Goal: Task Accomplishment & Management: Use online tool/utility

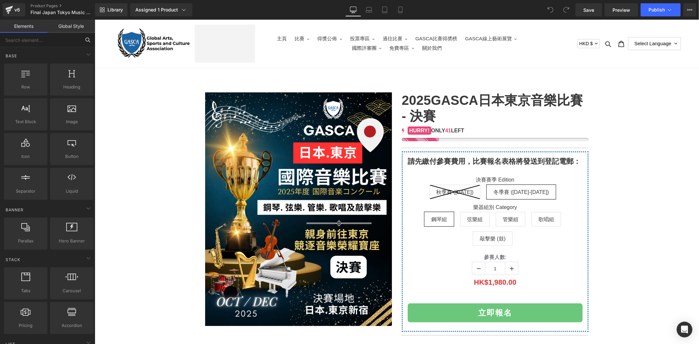
click at [61, 43] on input "text" at bounding box center [40, 40] width 81 height 14
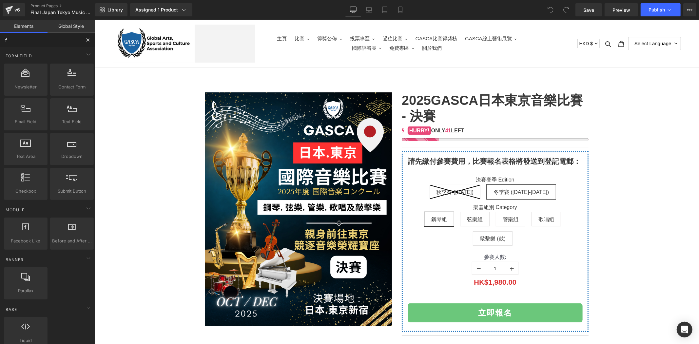
type input "fi"
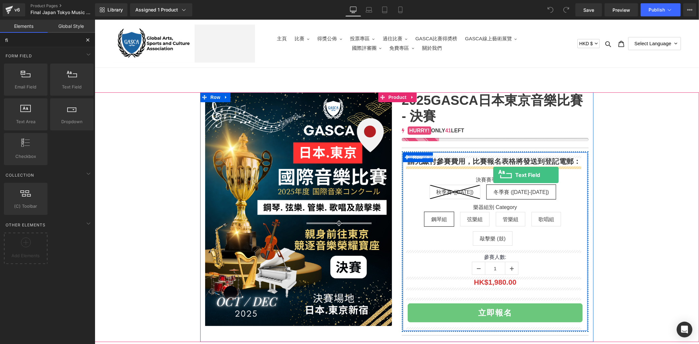
drag, startPoint x: 159, startPoint y: 106, endPoint x: 493, endPoint y: 175, distance: 341.4
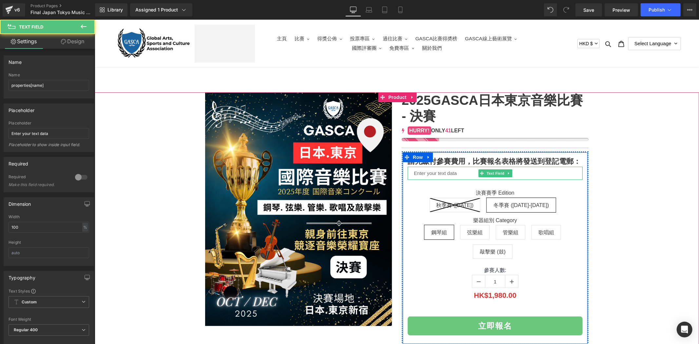
click at [459, 176] on input "text" at bounding box center [495, 173] width 175 height 13
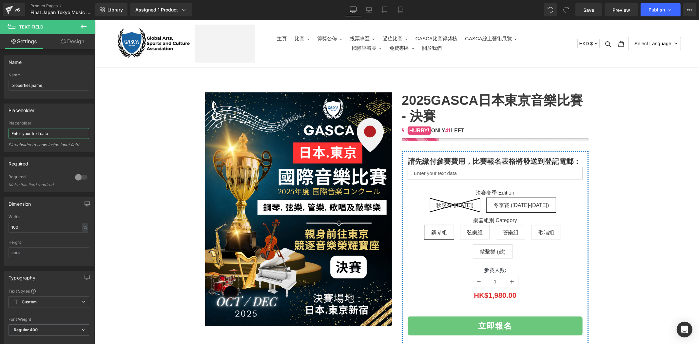
drag, startPoint x: 52, startPoint y: 129, endPoint x: -17, endPoint y: 131, distance: 68.6
click at [0, 131] on html "Text Field You are previewing how the will restyle your page. You can not edit …" at bounding box center [349, 172] width 699 height 344
type input "="
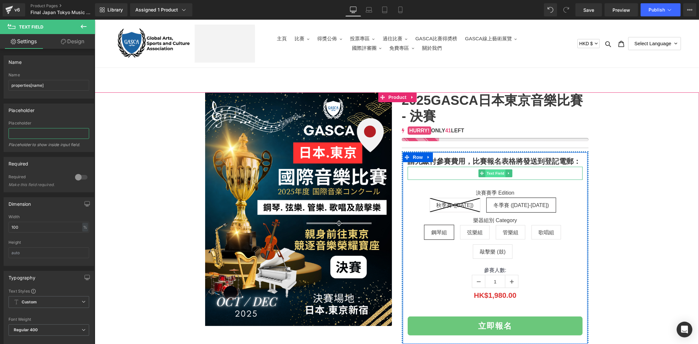
click at [488, 174] on span "Text Field" at bounding box center [495, 173] width 20 height 8
click at [442, 173] on input "text" at bounding box center [495, 173] width 175 height 13
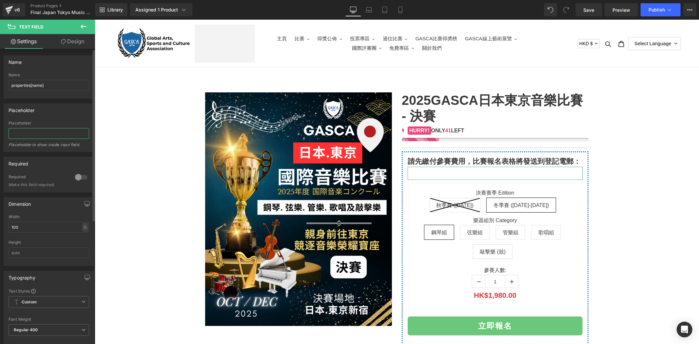
click at [64, 133] on input "text" at bounding box center [49, 133] width 81 height 11
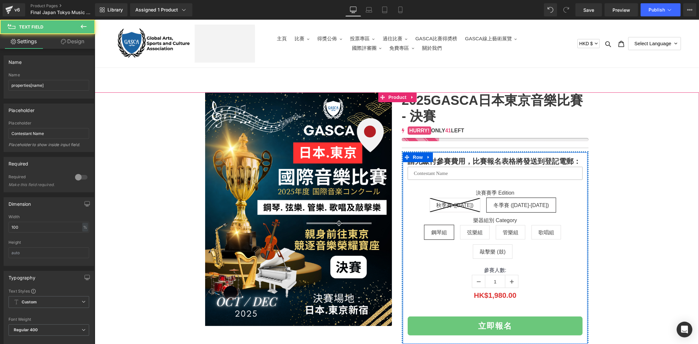
click at [446, 169] on input "text" at bounding box center [495, 173] width 175 height 13
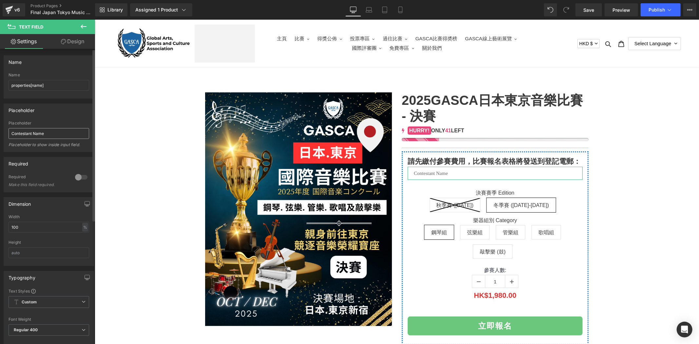
click at [10, 136] on input "Contestant Name" at bounding box center [49, 133] width 81 height 11
type input "參賽者名字 | Contestant Name"
click at [85, 26] on icon at bounding box center [84, 27] width 6 height 4
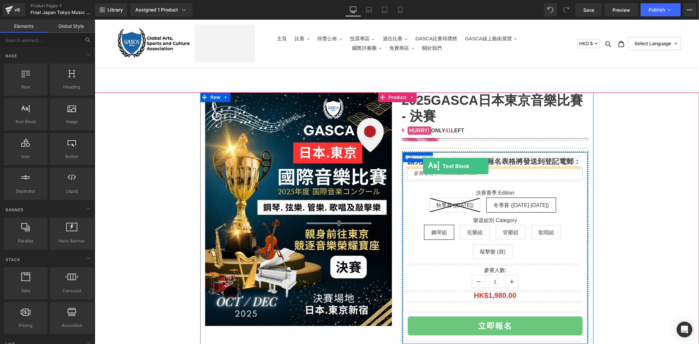
drag, startPoint x: 132, startPoint y: 136, endPoint x: 423, endPoint y: 166, distance: 292.7
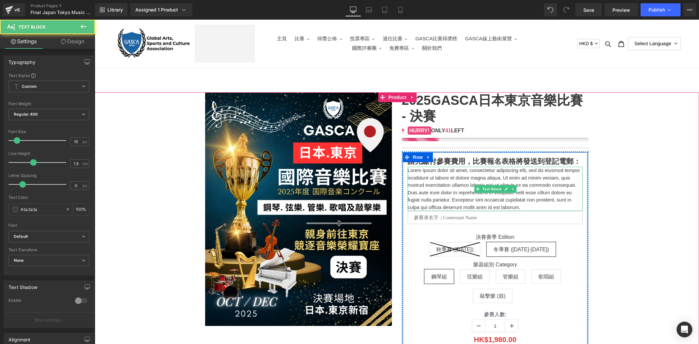
click at [430, 177] on p "Lorem ipsum dolor sit amet, consectetur adipiscing elit, sed do eiusmod tempor …" at bounding box center [495, 189] width 175 height 44
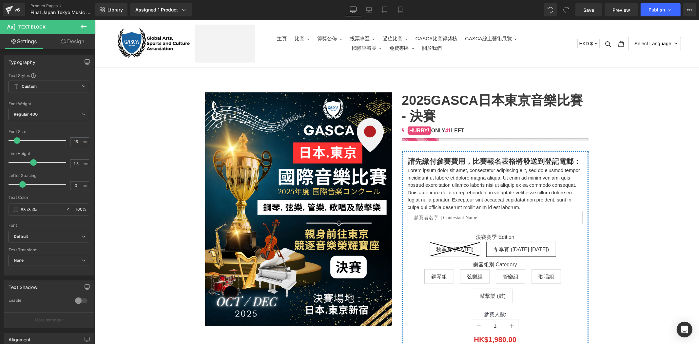
click at [79, 24] on button at bounding box center [83, 27] width 23 height 14
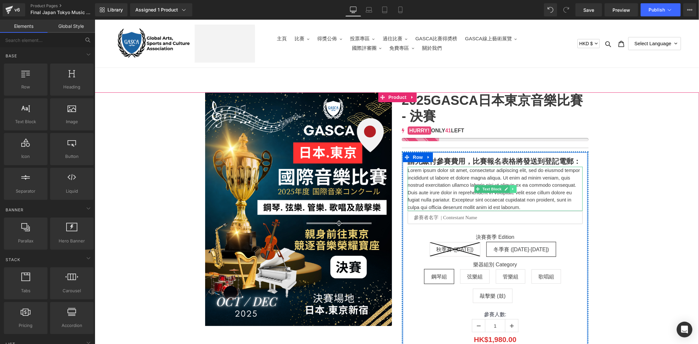
click at [511, 188] on icon at bounding box center [513, 189] width 4 height 4
click at [513, 188] on link at bounding box center [516, 189] width 7 height 8
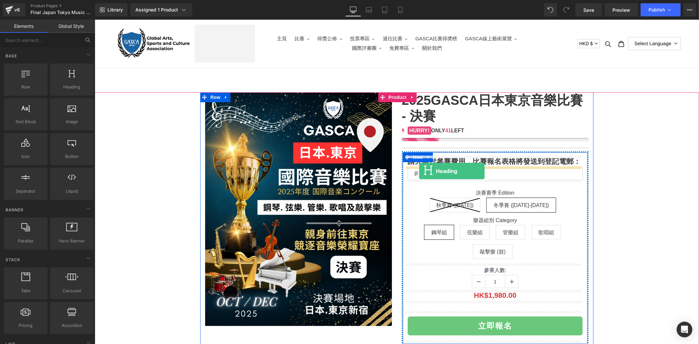
drag, startPoint x: 167, startPoint y: 102, endPoint x: 419, endPoint y: 171, distance: 261.5
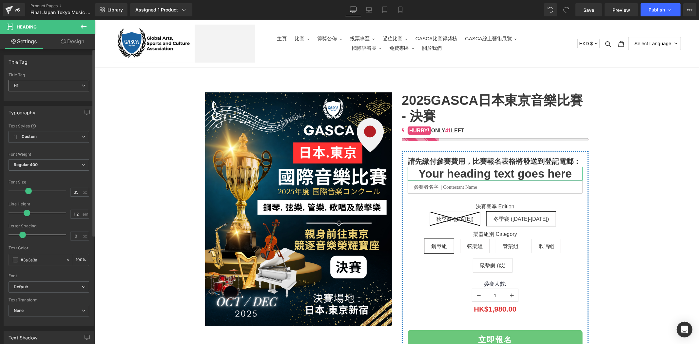
drag, startPoint x: 35, startPoint y: 86, endPoint x: 25, endPoint y: 108, distance: 24.2
click at [35, 85] on span "H1" at bounding box center [49, 85] width 81 height 11
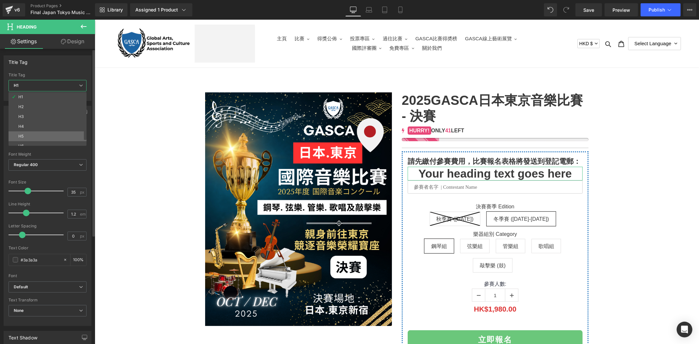
click at [51, 140] on li "H5" at bounding box center [49, 137] width 81 height 10
type input "15"
type input "100"
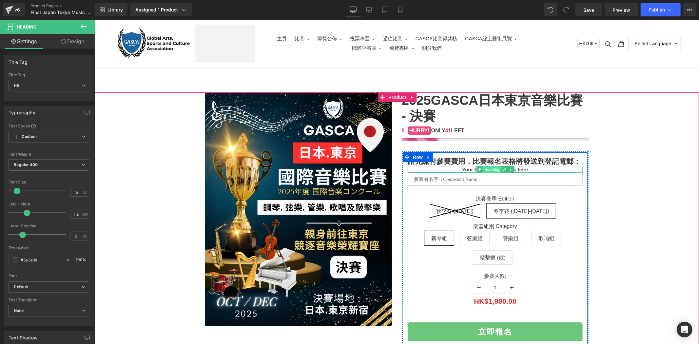
click at [490, 168] on span "Heading" at bounding box center [492, 170] width 18 height 8
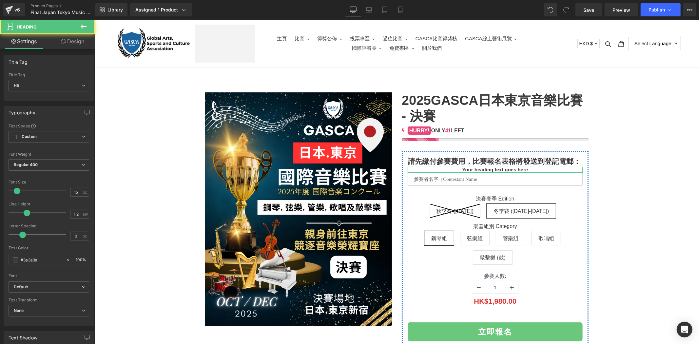
click at [77, 46] on link "Design" at bounding box center [73, 41] width 48 height 15
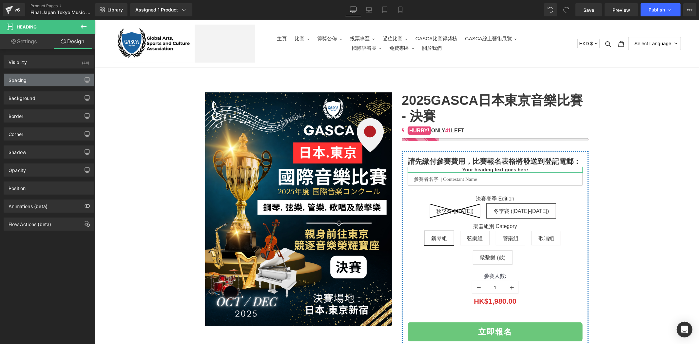
click at [56, 76] on div "Spacing" at bounding box center [49, 80] width 90 height 12
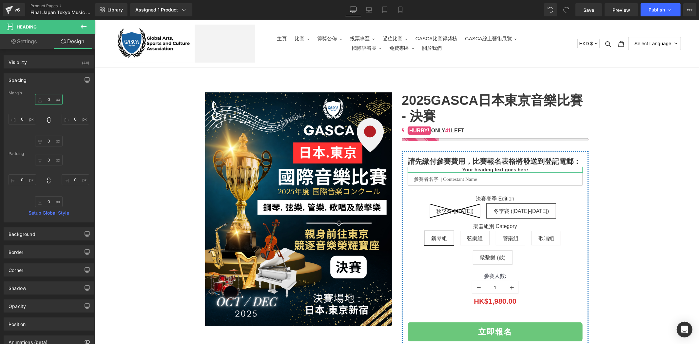
click at [48, 96] on input "0" at bounding box center [49, 99] width 28 height 11
type input "20"
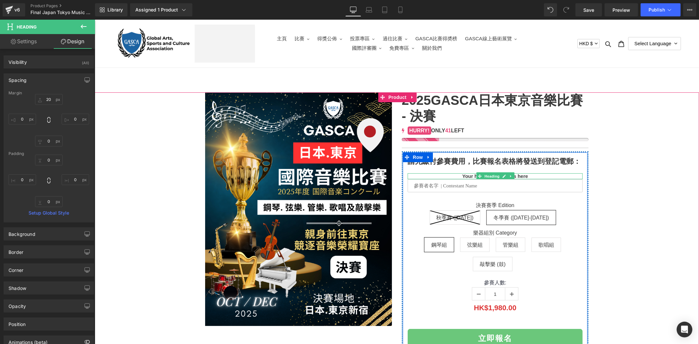
click at [489, 174] on span "Heading" at bounding box center [492, 176] width 18 height 8
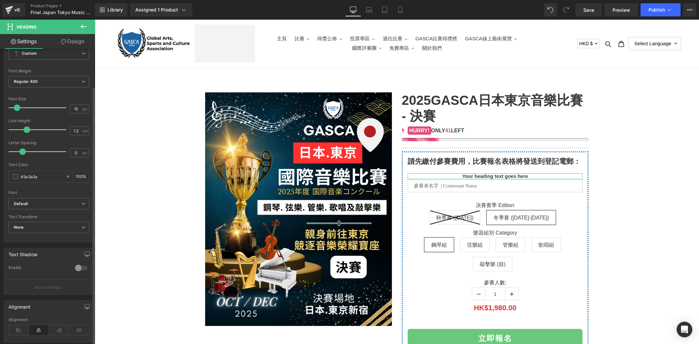
scroll to position [85, 0]
click at [20, 332] on icon at bounding box center [19, 329] width 20 height 10
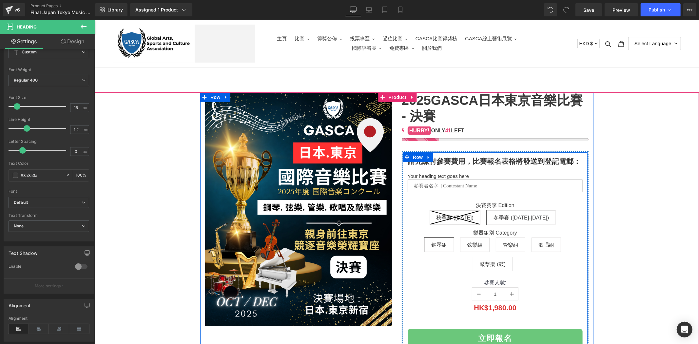
click at [446, 174] on div "Your heading text goes here Heading" at bounding box center [495, 176] width 175 height 6
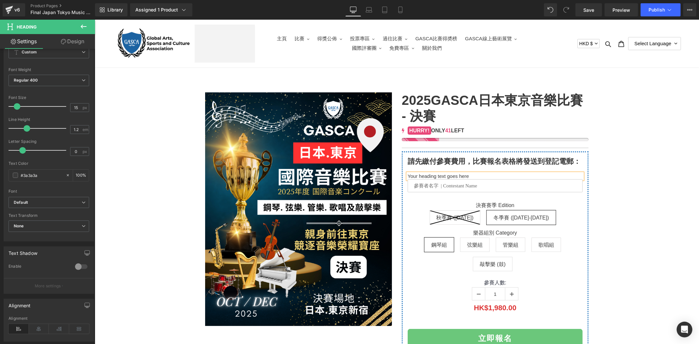
click at [446, 174] on h5 "Your heading text goes here" at bounding box center [495, 176] width 175 height 6
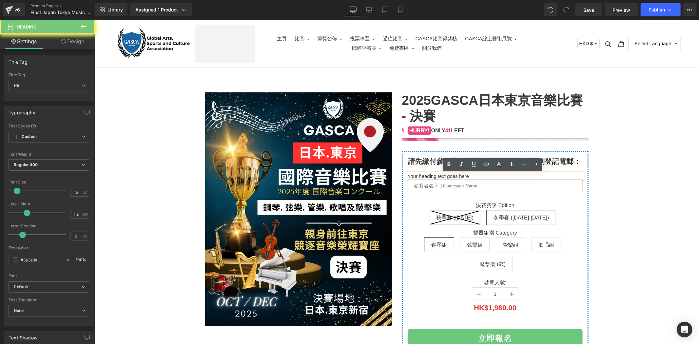
click at [446, 174] on h5 "Your heading text goes here" at bounding box center [495, 176] width 175 height 6
paste div
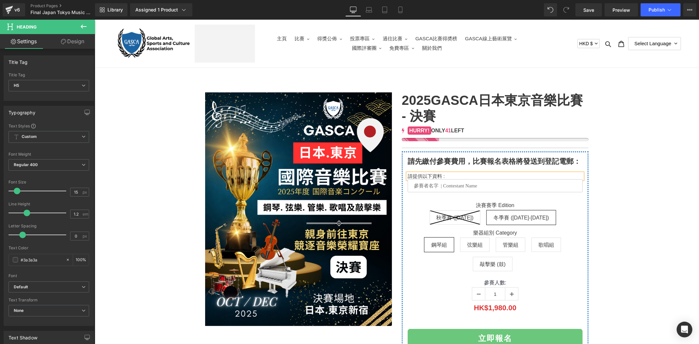
click at [637, 184] on div at bounding box center [397, 229] width 598 height 275
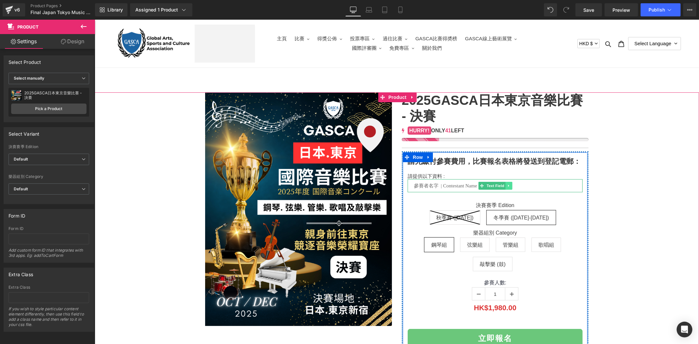
click at [508, 185] on icon at bounding box center [508, 186] width 1 height 2
click at [504, 185] on icon at bounding box center [506, 186] width 4 height 4
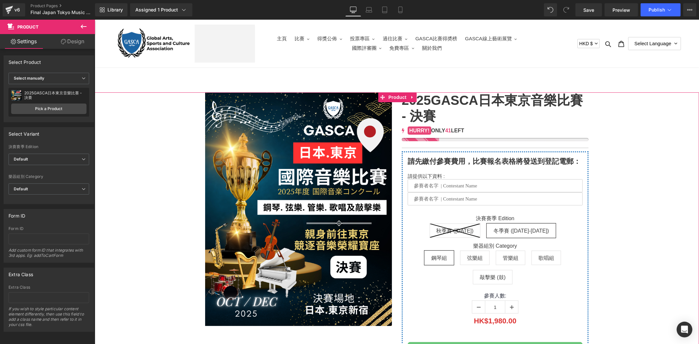
click at [613, 192] on div at bounding box center [397, 236] width 598 height 289
click at [500, 199] on span "Text Field" at bounding box center [495, 199] width 20 height 8
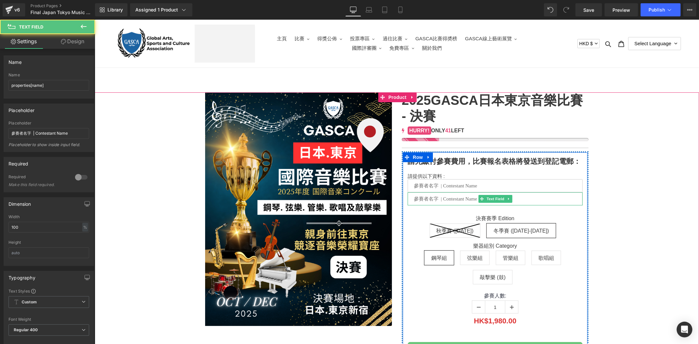
click at [527, 198] on input "text" at bounding box center [495, 198] width 175 height 13
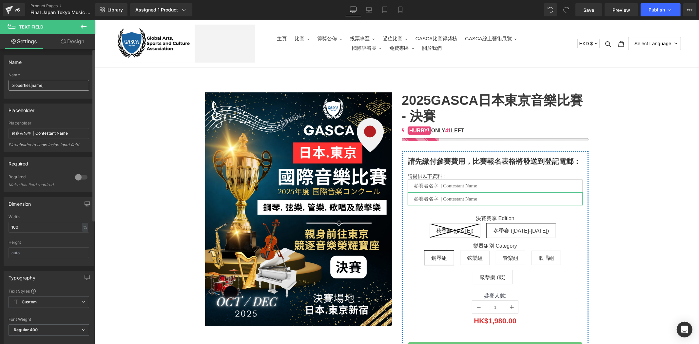
click at [34, 86] on input "properties[name]" at bounding box center [49, 85] width 81 height 11
type input "properties[Contest name]"
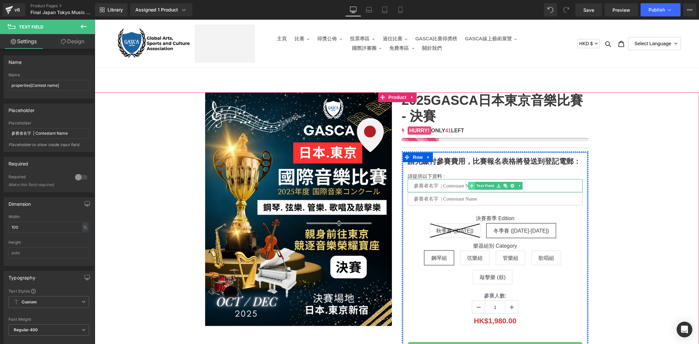
click at [482, 188] on span "Text Field" at bounding box center [485, 186] width 20 height 8
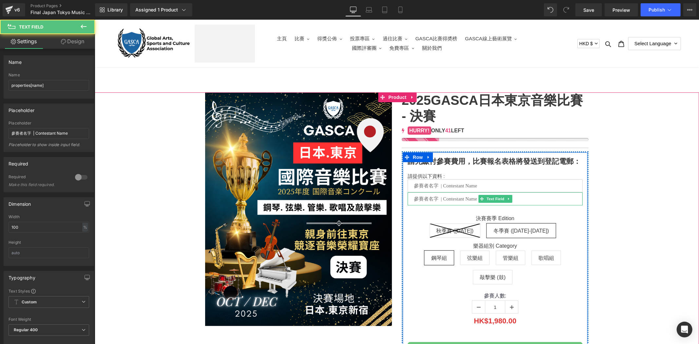
click at [447, 202] on input "text" at bounding box center [495, 198] width 175 height 13
click at [496, 196] on span "Text Field" at bounding box center [495, 199] width 20 height 8
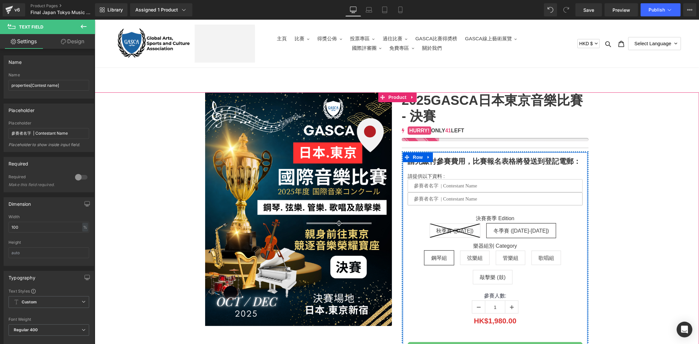
click at [466, 198] on input "text" at bounding box center [495, 198] width 175 height 13
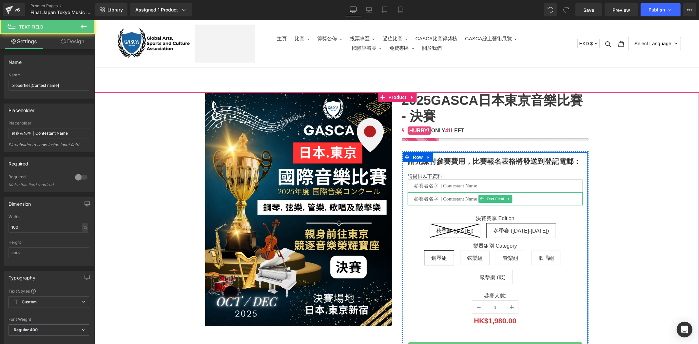
paste input "出生日期"
click at [414, 200] on input "出生日期" at bounding box center [495, 198] width 175 height 13
click at [412, 198] on input "出生日期" at bounding box center [495, 198] width 175 height 13
click at [438, 197] on input "出生日期" at bounding box center [495, 198] width 175 height 13
type input "出生日期 | Dat"
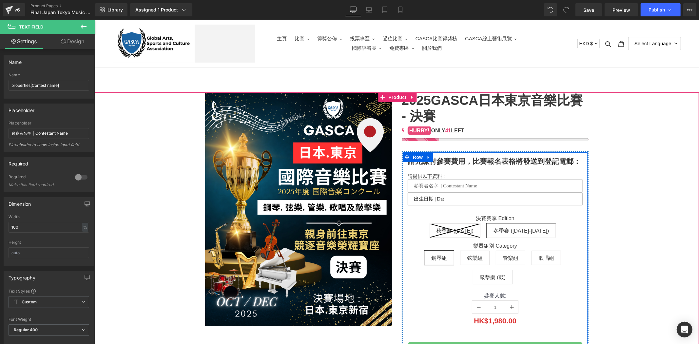
click at [480, 187] on icon at bounding box center [482, 186] width 4 height 4
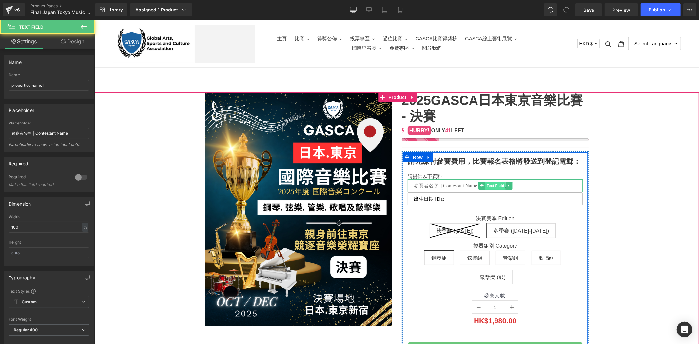
click at [487, 183] on span "Text Field" at bounding box center [495, 186] width 20 height 8
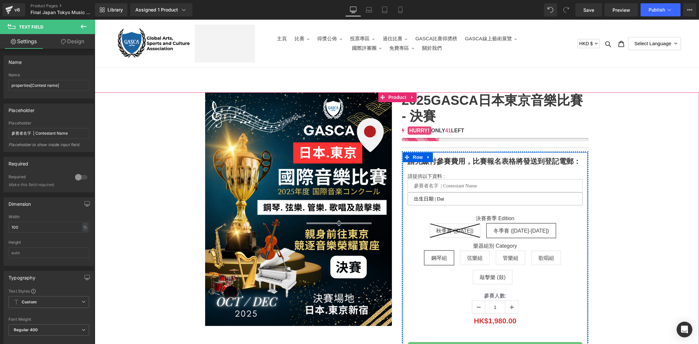
drag, startPoint x: 405, startPoint y: 197, endPoint x: 393, endPoint y: 197, distance: 12.8
click at [393, 197] on div "(P) Image 2025GASCA日本東京音樂比賽 - 決賽 (P) Title 0 0 0 0 0 41 48 50 51 48 HURRY! ONLY…" at bounding box center [397, 236] width 394 height 289
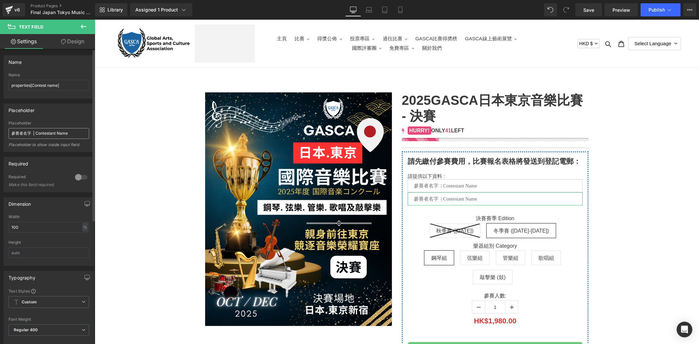
click at [63, 131] on input "參賽者名字 | Contestant Name" at bounding box center [49, 133] width 81 height 11
type input "出生日期 | Date of Birth (DD/MM/YYYY)"
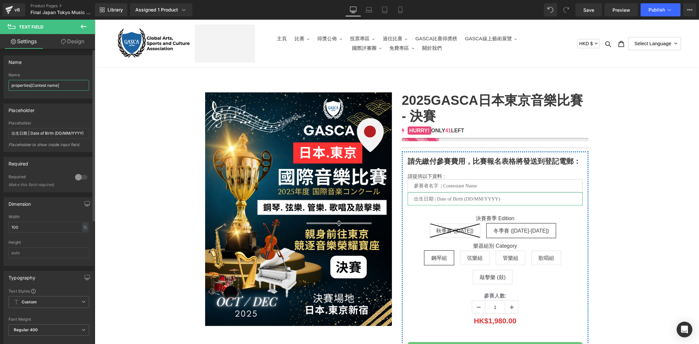
scroll to position [0, 0]
drag, startPoint x: 56, startPoint y: 86, endPoint x: 46, endPoint y: 88, distance: 10.0
click at [46, 88] on input "properties[Contest name]" at bounding box center [49, 85] width 81 height 11
drag, startPoint x: 57, startPoint y: 84, endPoint x: 32, endPoint y: 87, distance: 24.7
click at [32, 87] on input "properties[Contest name]" at bounding box center [49, 85] width 81 height 11
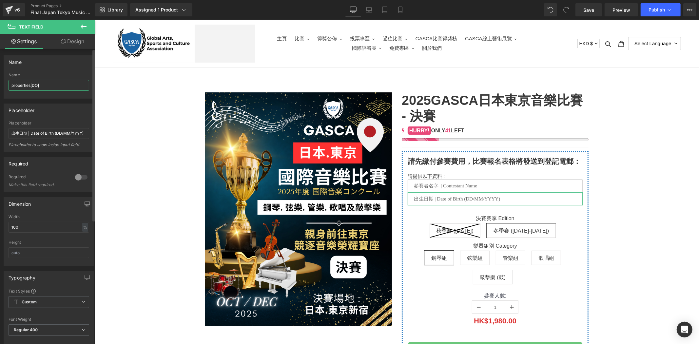
type input "properties[DOB]"
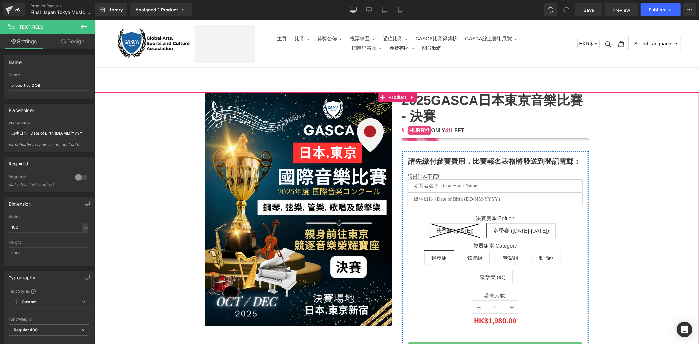
click at [205, 104] on img at bounding box center [298, 209] width 187 height 234
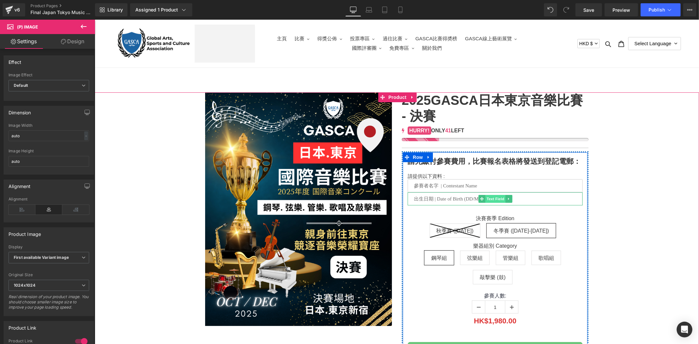
click at [495, 200] on span "Text Field" at bounding box center [495, 199] width 20 height 8
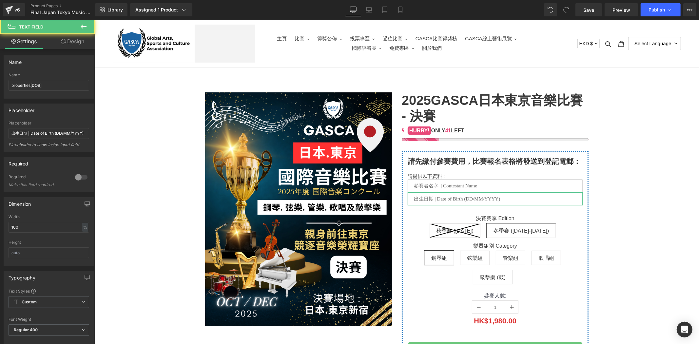
click at [63, 37] on link "Design" at bounding box center [73, 41] width 48 height 15
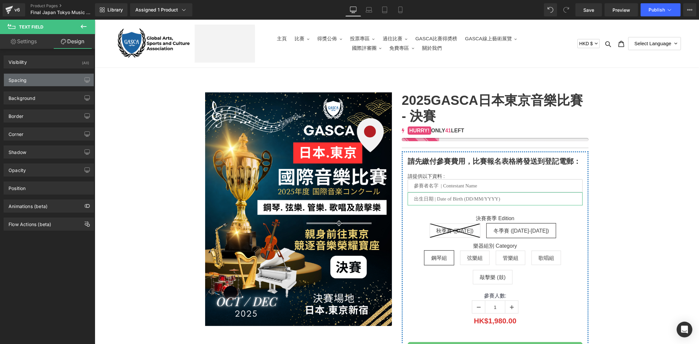
click at [50, 80] on div "Spacing" at bounding box center [49, 80] width 90 height 12
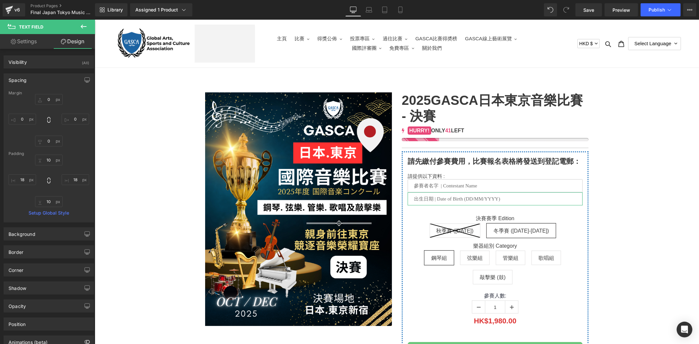
click at [48, 94] on div "Margin" at bounding box center [49, 93] width 81 height 5
click at [47, 100] on input "0" at bounding box center [49, 99] width 28 height 11
type input "10"
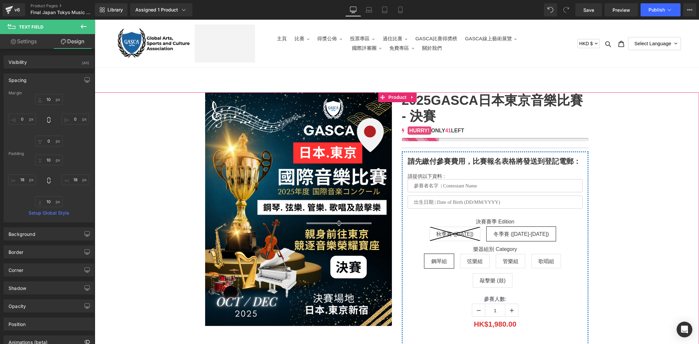
click at [609, 192] on div at bounding box center [397, 238] width 598 height 292
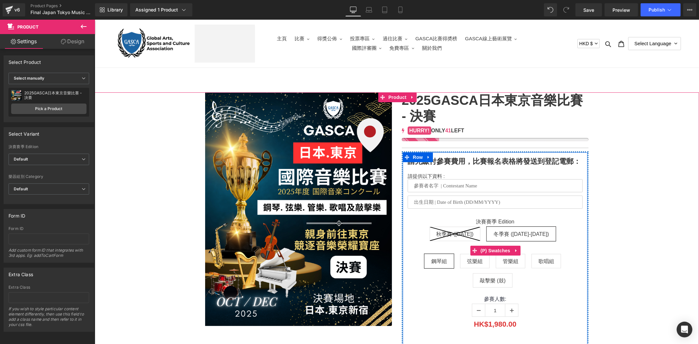
click at [479, 257] on span "弦樂組" at bounding box center [475, 261] width 16 height 14
click at [504, 261] on span "管樂組" at bounding box center [511, 261] width 16 height 14
click at [500, 285] on span "敲擊樂 (鼓)" at bounding box center [493, 280] width 26 height 14
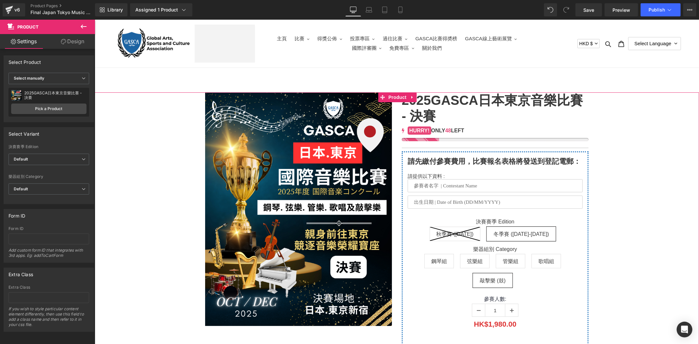
click at [626, 244] on div at bounding box center [397, 238] width 598 height 292
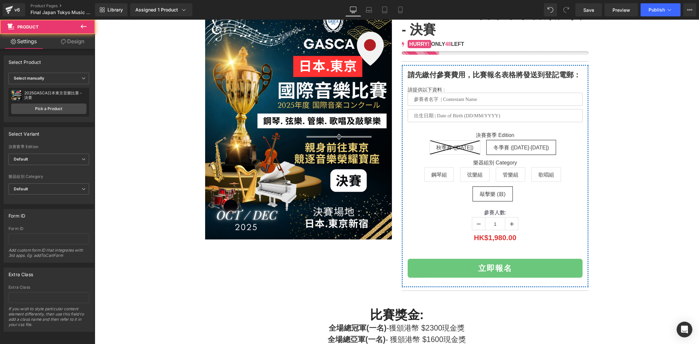
scroll to position [85, 0]
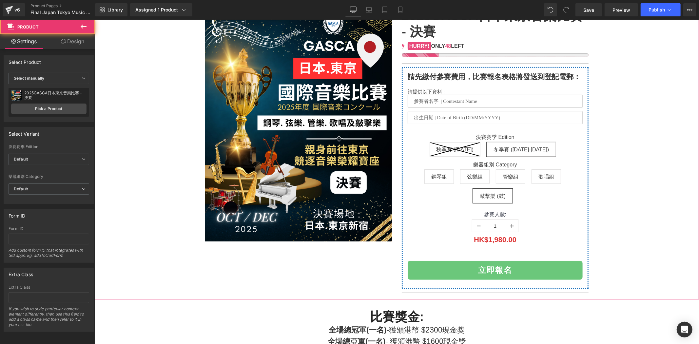
click at [599, 195] on div at bounding box center [397, 154] width 598 height 292
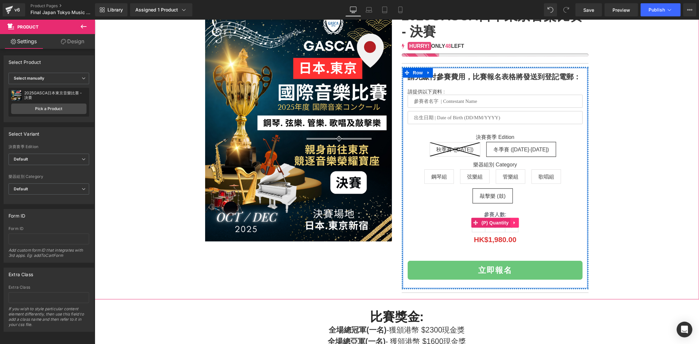
click at [510, 221] on link at bounding box center [514, 223] width 9 height 10
click at [516, 222] on icon at bounding box center [518, 222] width 5 height 5
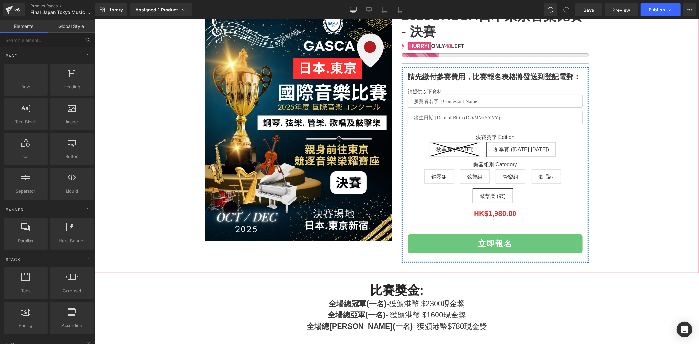
click at [645, 211] on div at bounding box center [397, 140] width 598 height 265
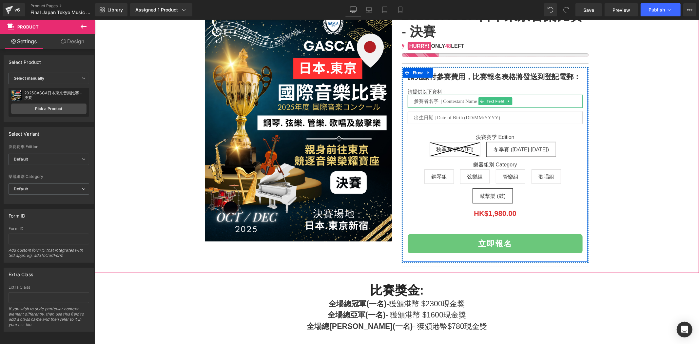
click at [439, 99] on input "text" at bounding box center [495, 100] width 175 height 13
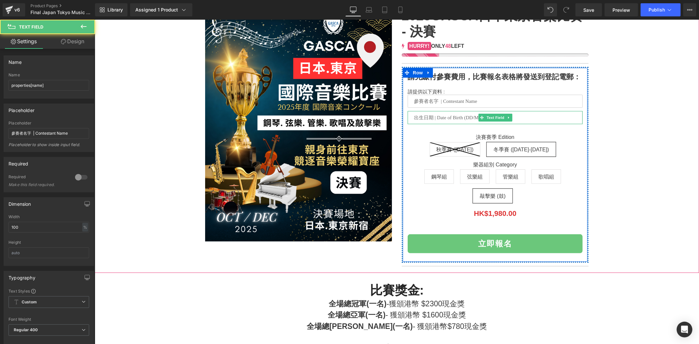
click at [436, 113] on input "text" at bounding box center [495, 117] width 175 height 13
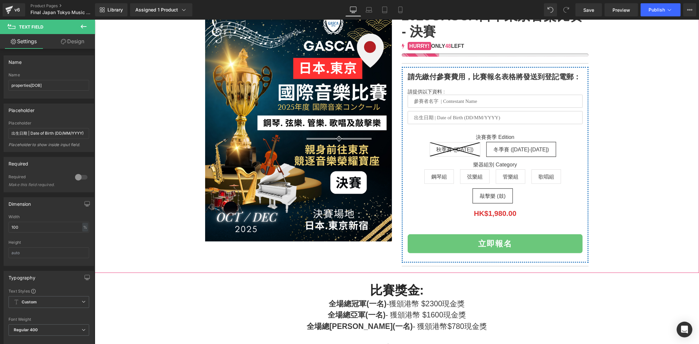
click at [621, 74] on div at bounding box center [397, 140] width 598 height 265
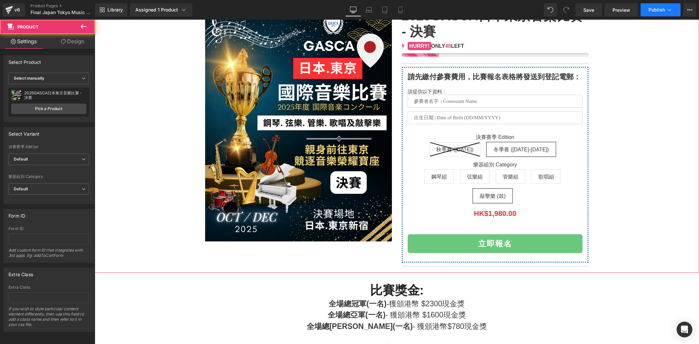
click at [668, 10] on icon at bounding box center [670, 10] width 7 height 7
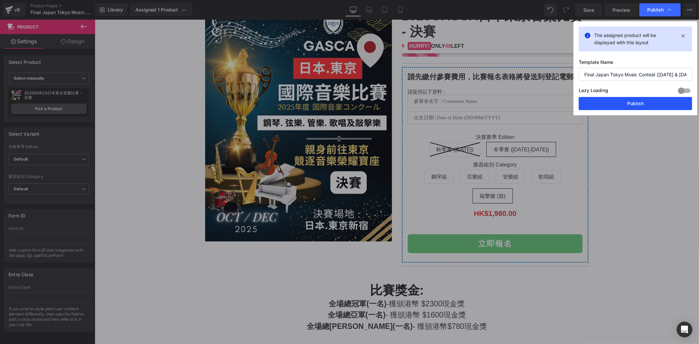
click at [664, 102] on button "Publish" at bounding box center [635, 103] width 113 height 13
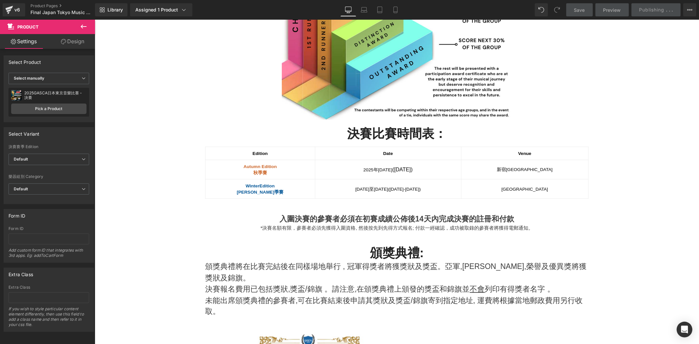
scroll to position [765, 0]
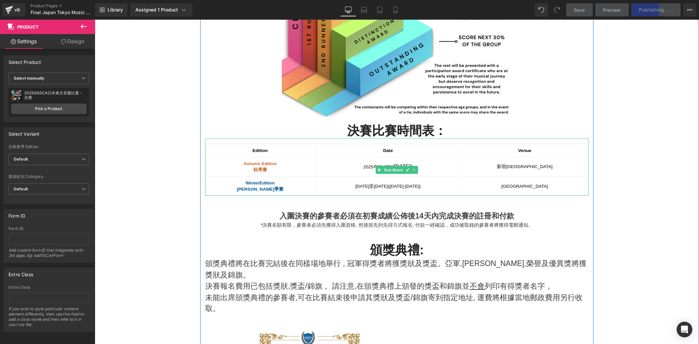
click at [237, 187] on span "[PERSON_NAME]" at bounding box center [256, 189] width 38 height 5
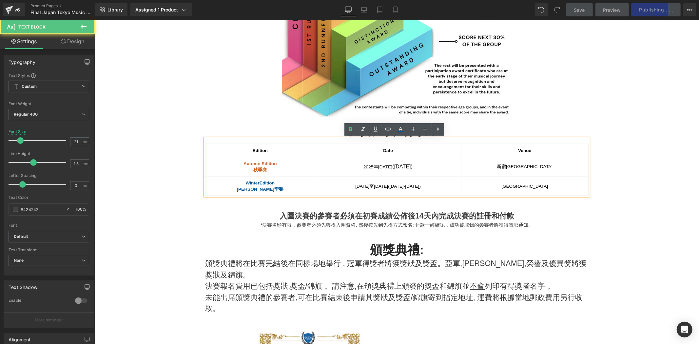
click at [454, 187] on p "[DATE]至[DATE] ([DATE]-[DATE])" at bounding box center [388, 186] width 137 height 6
drag, startPoint x: 225, startPoint y: 182, endPoint x: 554, endPoint y: 180, distance: 329.3
click at [554, 180] on tr "Winter Edition 冬 季賽 [DATE]至[DATE] ([DATE]-[DATE]) [GEOGRAPHIC_DATA]" at bounding box center [396, 185] width 383 height 19
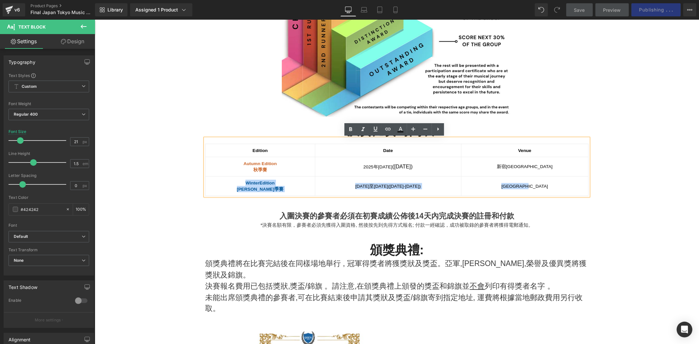
click at [554, 180] on td "[GEOGRAPHIC_DATA]" at bounding box center [524, 185] width 127 height 19
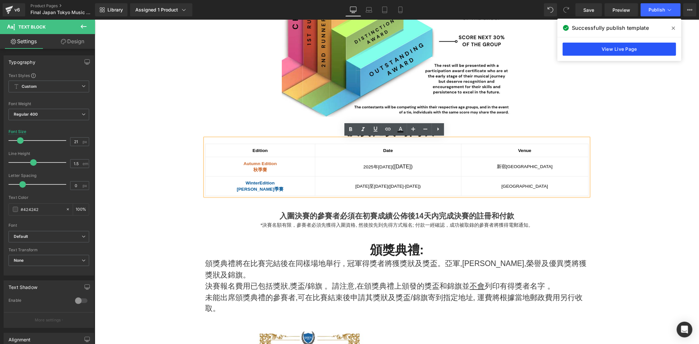
click at [625, 48] on link "View Live Page" at bounding box center [619, 49] width 113 height 13
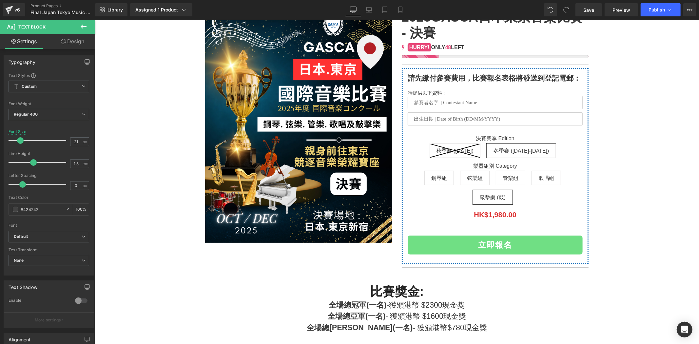
scroll to position [85, 0]
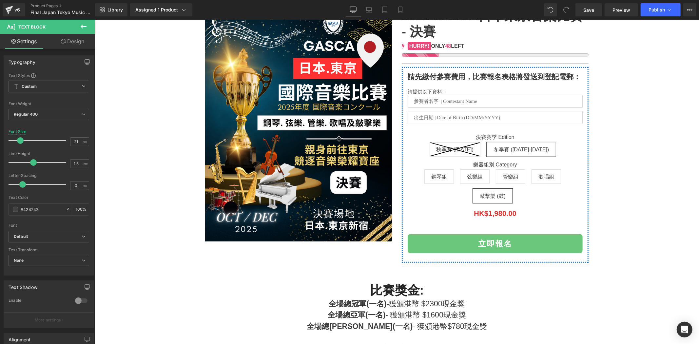
click at [508, 237] on button "立即報名" at bounding box center [495, 243] width 175 height 19
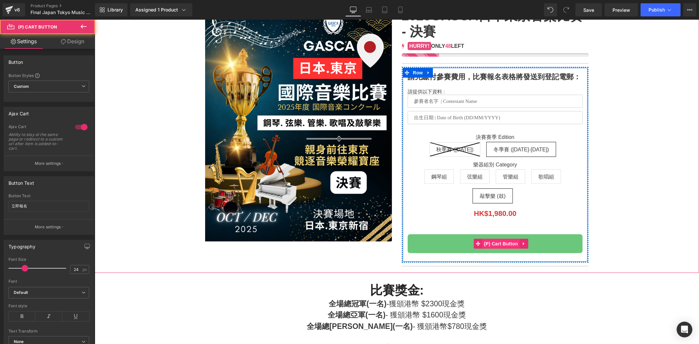
click at [498, 244] on span "(P) Cart Button" at bounding box center [500, 244] width 37 height 10
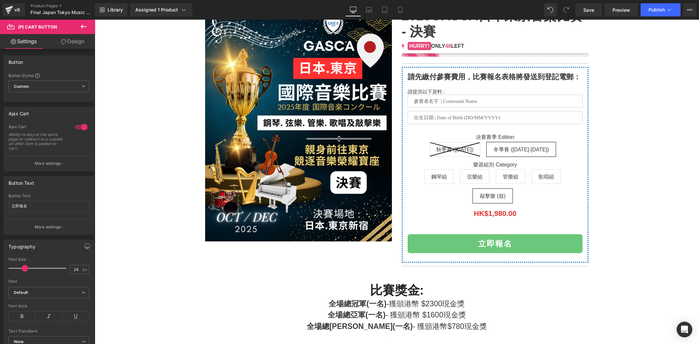
click at [81, 128] on div at bounding box center [81, 127] width 16 height 10
click at [675, 13] on button "Publish" at bounding box center [661, 9] width 40 height 13
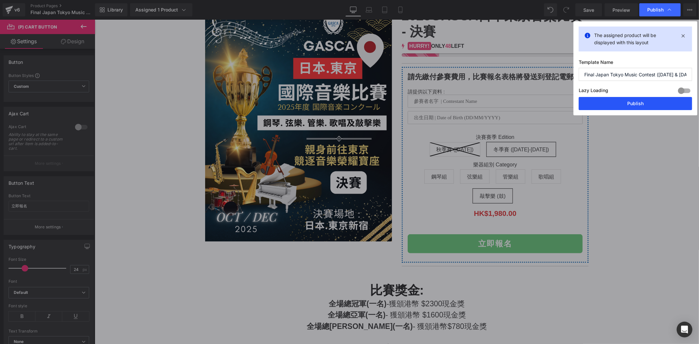
drag, startPoint x: 649, startPoint y: 100, endPoint x: 555, endPoint y: 71, distance: 98.5
click at [649, 100] on button "Publish" at bounding box center [635, 103] width 113 height 13
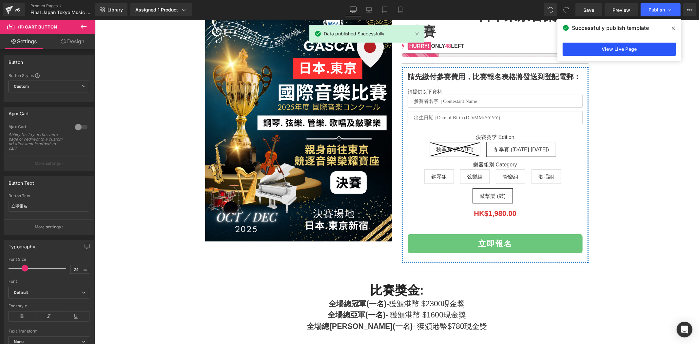
click at [623, 48] on link "View Live Page" at bounding box center [619, 49] width 113 height 13
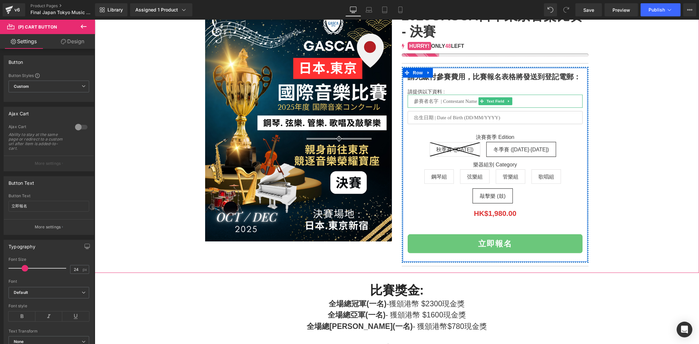
drag, startPoint x: 495, startPoint y: 102, endPoint x: 461, endPoint y: 90, distance: 35.9
click at [495, 102] on span "Text Field" at bounding box center [495, 101] width 20 height 8
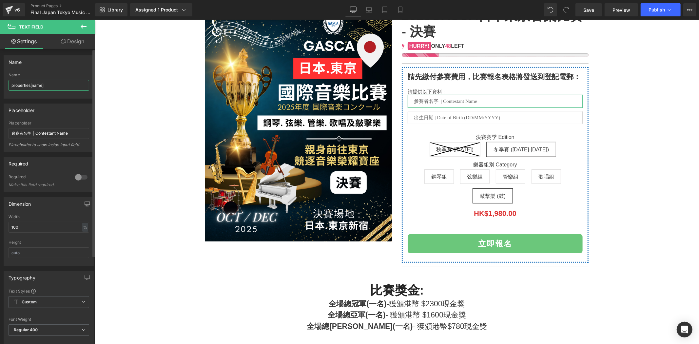
click at [33, 87] on input "properties[name]" at bounding box center [49, 85] width 81 height 11
type input "properties[Contestant name]"
click at [678, 2] on div "Library Assigned 1 Product Product Preview 2025GASCA日本東京音樂比賽 - 決賽 Manage assign…" at bounding box center [397, 10] width 604 height 20
click at [670, 7] on icon at bounding box center [670, 10] width 7 height 7
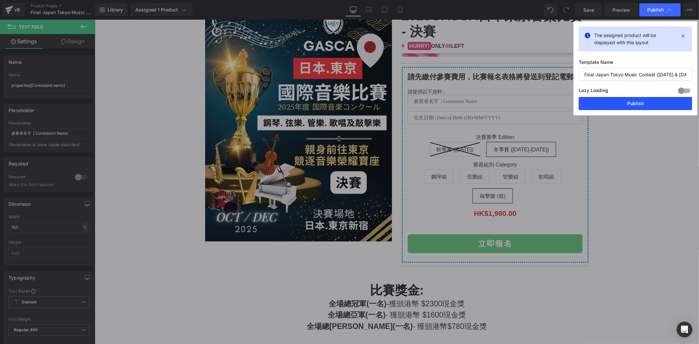
click at [655, 105] on button "Publish" at bounding box center [635, 103] width 113 height 13
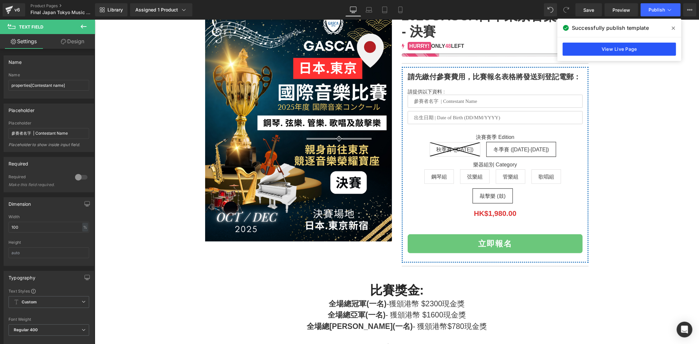
click at [660, 48] on link "View Live Page" at bounding box center [619, 49] width 113 height 13
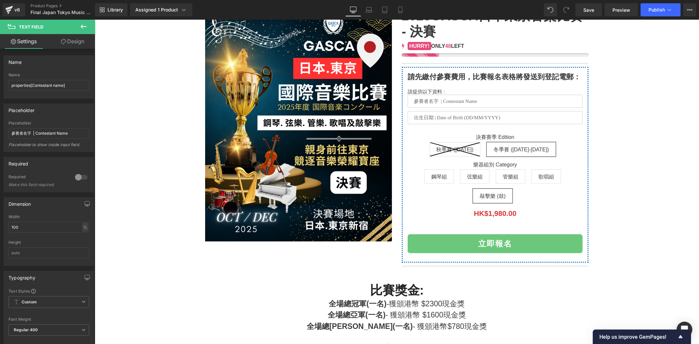
click at [665, 70] on div at bounding box center [397, 140] width 598 height 265
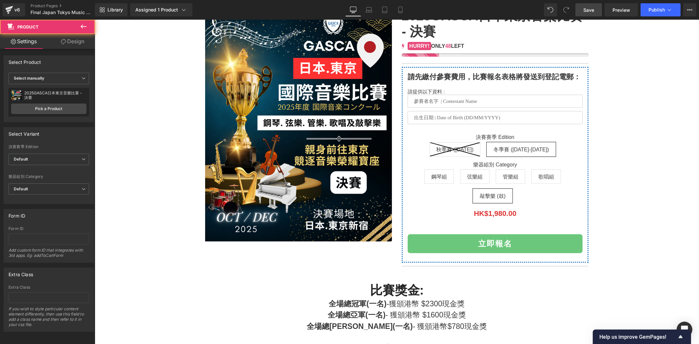
click at [596, 13] on link "Save" at bounding box center [589, 9] width 27 height 13
